Goal: Information Seeking & Learning: Learn about a topic

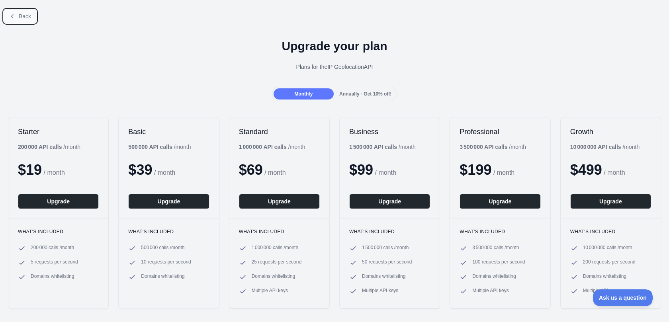
click at [18, 17] on button "Back" at bounding box center [20, 17] width 32 height 14
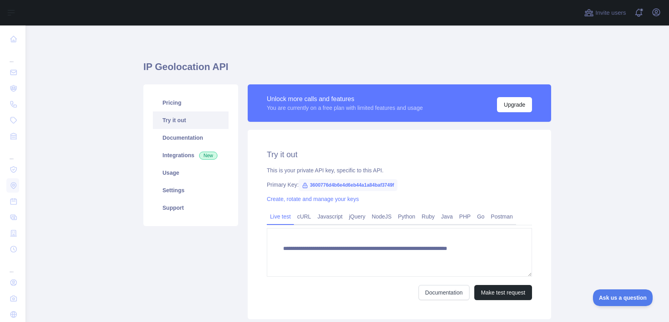
type textarea "**********"
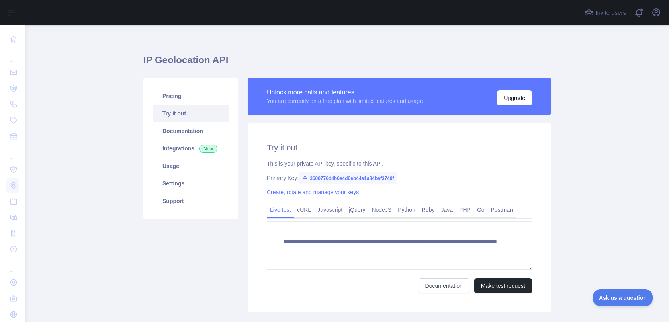
scroll to position [8, 0]
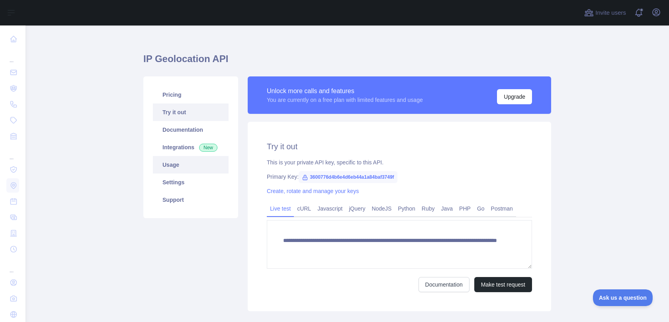
click at [170, 162] on link "Usage" at bounding box center [191, 165] width 76 height 18
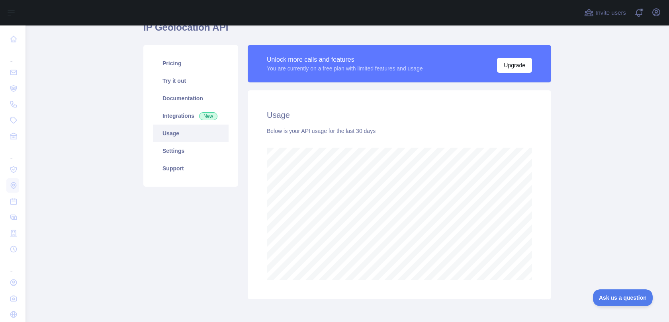
scroll to position [40, 0]
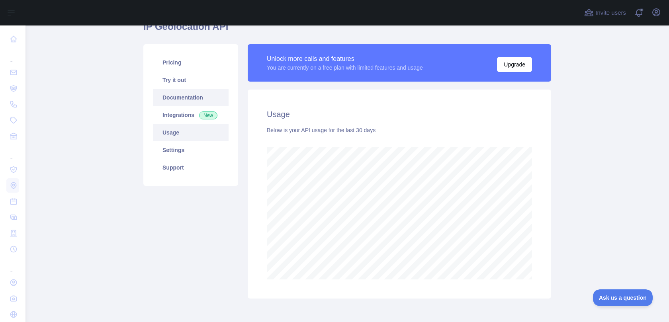
click at [173, 96] on link "Documentation" at bounding box center [191, 98] width 76 height 18
click at [182, 165] on link "Support" at bounding box center [191, 168] width 76 height 18
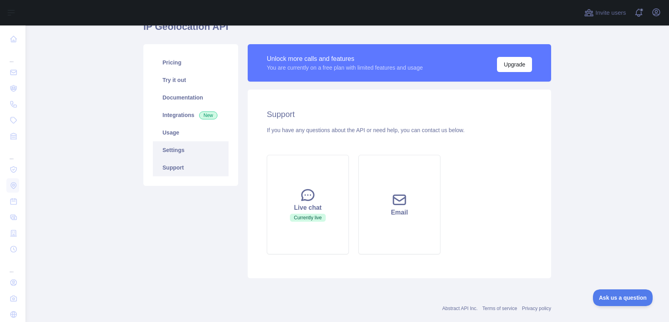
click at [179, 152] on link "Settings" at bounding box center [191, 150] width 76 height 18
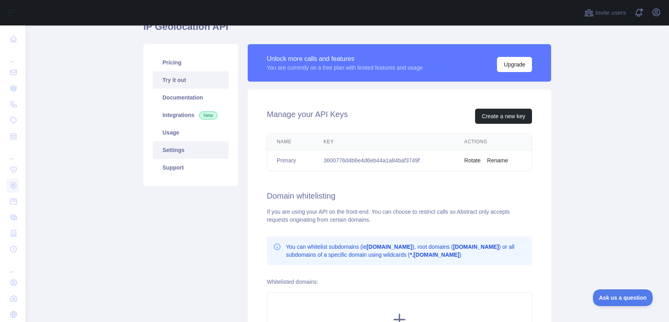
click at [178, 78] on link "Try it out" at bounding box center [191, 80] width 76 height 18
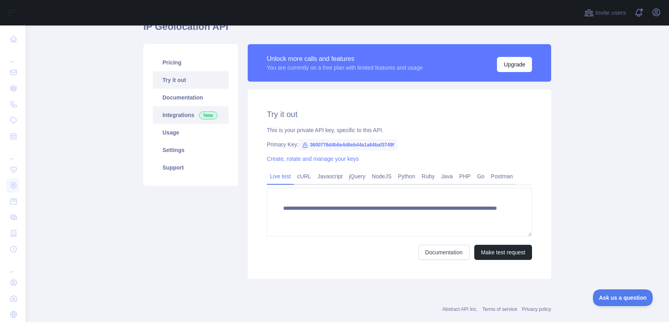
click at [173, 114] on link "Integrations New" at bounding box center [191, 115] width 76 height 18
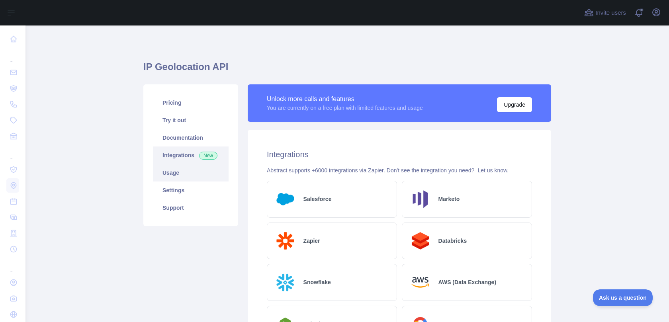
click at [170, 172] on link "Usage" at bounding box center [191, 173] width 76 height 18
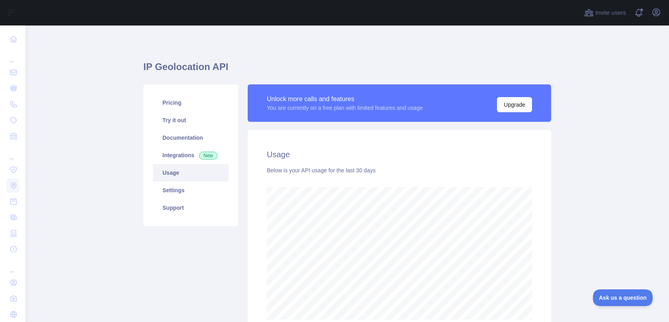
scroll to position [297, 644]
